Goal: Transaction & Acquisition: Subscribe to service/newsletter

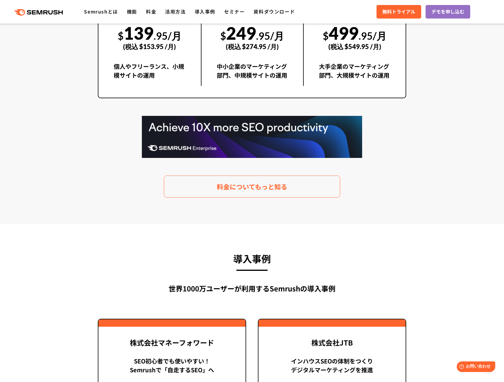
scroll to position [1146, 0]
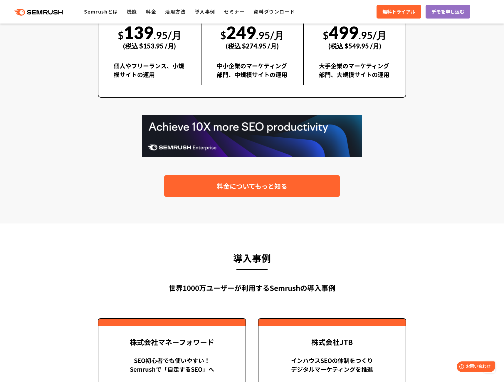
click at [266, 187] on span "料金についてもっと知る" at bounding box center [252, 186] width 71 height 10
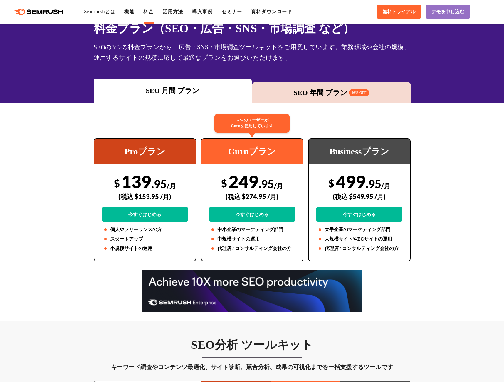
scroll to position [29, 0]
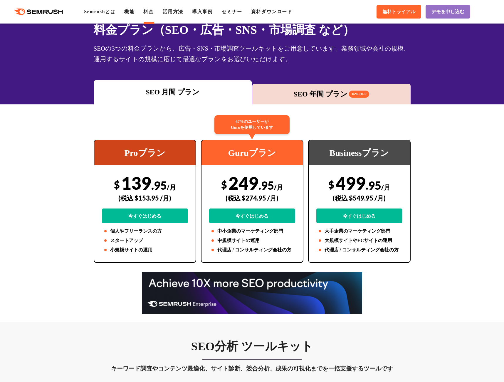
click at [328, 96] on div "SEO 年間 プラン 16% OFF" at bounding box center [331, 94] width 152 height 11
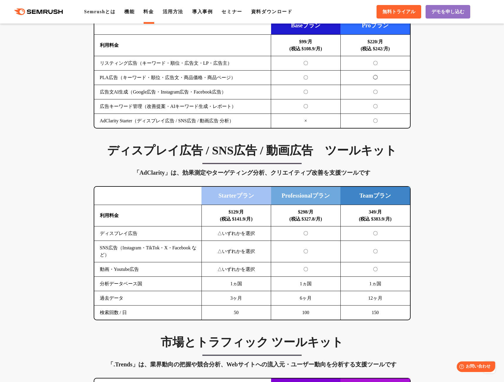
scroll to position [676, 0]
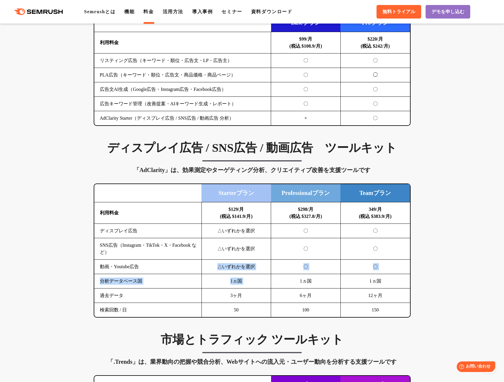
drag, startPoint x: 219, startPoint y: 266, endPoint x: 300, endPoint y: 282, distance: 81.7
click at [300, 282] on tbody "利用料金 $129/月 (税込 $141.9/月) $298/月 (税込 $327.8/月) 349/月 (税込 $383.9/月) ディスプレイ広告 △いず…" at bounding box center [252, 259] width 316 height 115
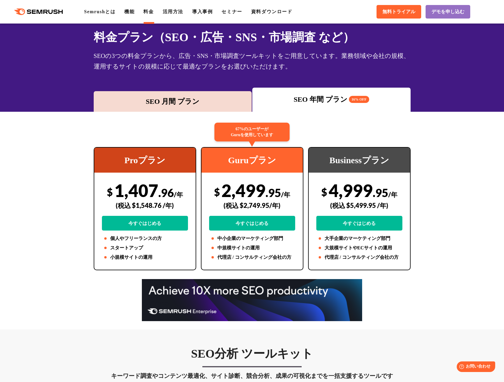
scroll to position [0, 0]
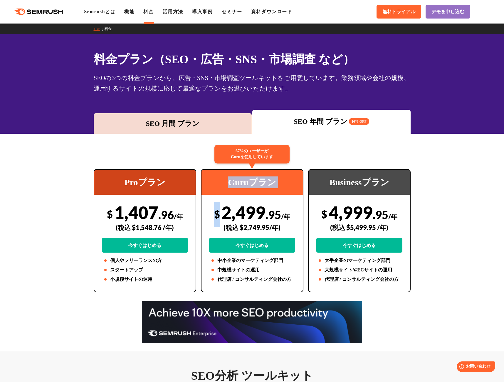
drag, startPoint x: 218, startPoint y: 211, endPoint x: 222, endPoint y: 174, distance: 37.0
click at [222, 174] on div "67%のユーザーが Guruを使用しています Guruプラン $ 2,499 .95 /年 (税込 $2,749.95/年) 今すぐはじめる 中小企業のマーケ…" at bounding box center [252, 230] width 103 height 123
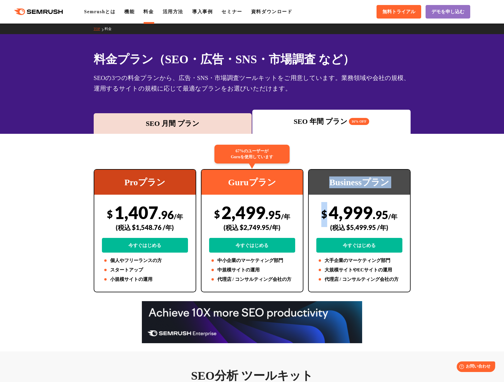
drag, startPoint x: 325, startPoint y: 214, endPoint x: 308, endPoint y: 181, distance: 37.2
click at [308, 181] on div "Businessプラン $ 4,999 .95 /年 (税込 $5,499.95 /年) 今すぐはじめる 大手企業のマーケティング部門 大規模サイトやECサイ…" at bounding box center [359, 230] width 103 height 123
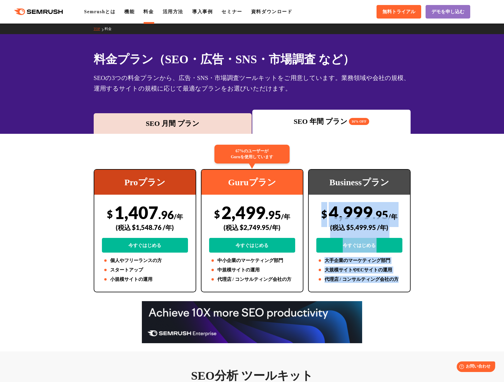
drag, startPoint x: 394, startPoint y: 278, endPoint x: 320, endPoint y: 210, distance: 100.2
click at [320, 210] on div "Businessプラン $ 4,999 .95 /年 (税込 $5,499.95 /年) 今すぐはじめる 大手企業のマーケティング部門 大規模サイトやECサイ…" at bounding box center [359, 230] width 103 height 123
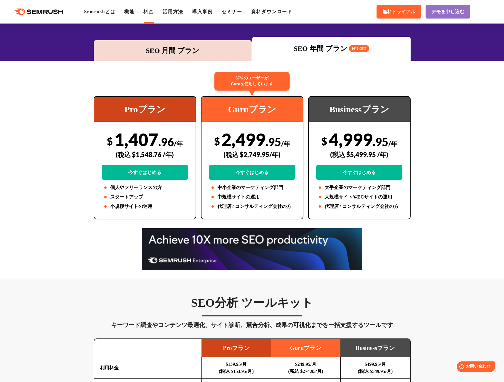
scroll to position [59, 0]
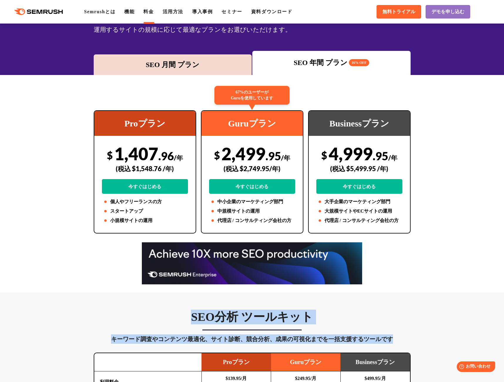
drag, startPoint x: 91, startPoint y: 345, endPoint x: 134, endPoint y: 313, distance: 53.6
drag, startPoint x: 134, startPoint y: 313, endPoint x: 123, endPoint y: 325, distance: 16.6
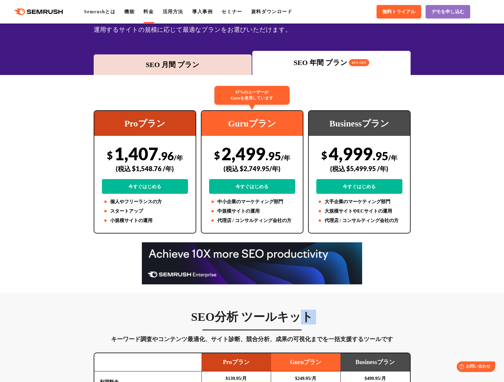
drag, startPoint x: 112, startPoint y: 340, endPoint x: 306, endPoint y: 293, distance: 199.8
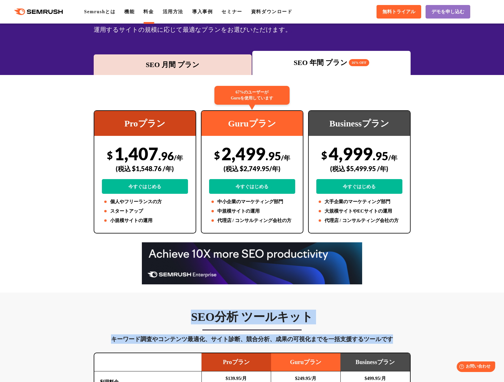
drag, startPoint x: 382, startPoint y: 337, endPoint x: 155, endPoint y: 298, distance: 230.2
drag, startPoint x: 155, startPoint y: 298, endPoint x: 126, endPoint y: 311, distance: 31.7
click at [126, 311] on h3 "SEO分析 ツールキット" at bounding box center [252, 316] width 317 height 15
drag, startPoint x: 183, startPoint y: 320, endPoint x: 434, endPoint y: 345, distance: 252.4
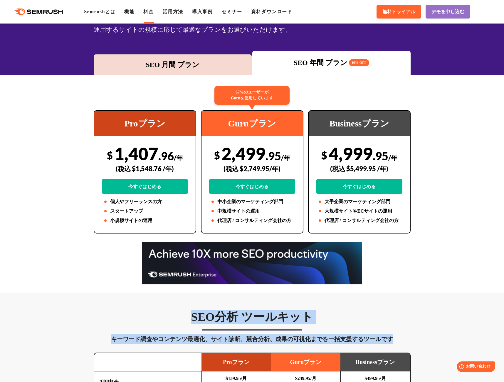
drag, startPoint x: 434, startPoint y: 345, endPoint x: 407, endPoint y: 303, distance: 49.9
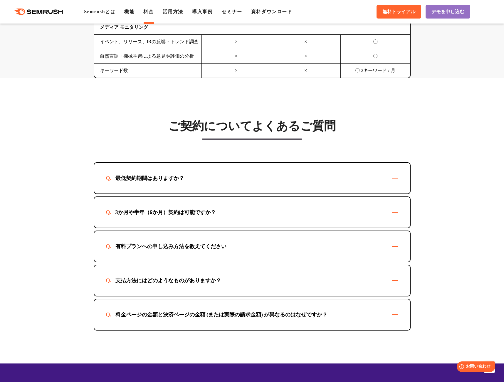
scroll to position [1557, 0]
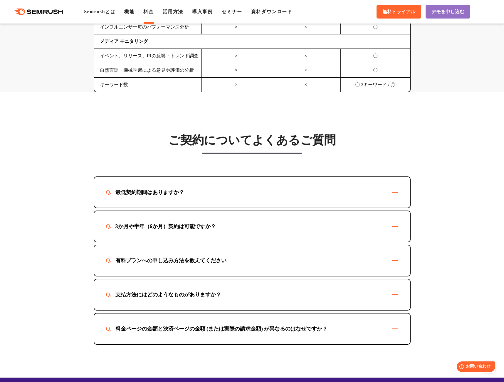
click at [396, 231] on div "3か月や半年（6か月）契約は可能ですか？" at bounding box center [252, 226] width 316 height 31
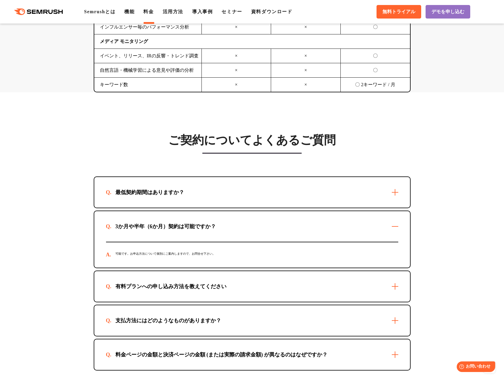
click at [396, 231] on div "3か月や半年（6か月）契約は可能ですか？" at bounding box center [252, 226] width 316 height 31
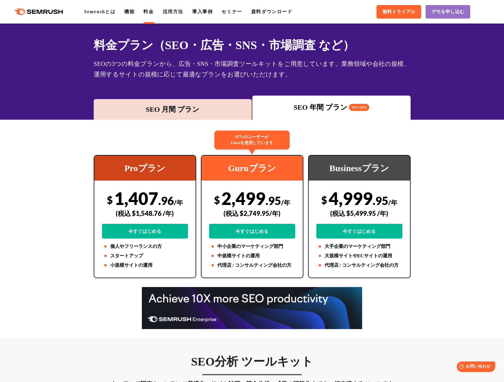
scroll to position [0, 0]
